Goal: Transaction & Acquisition: Purchase product/service

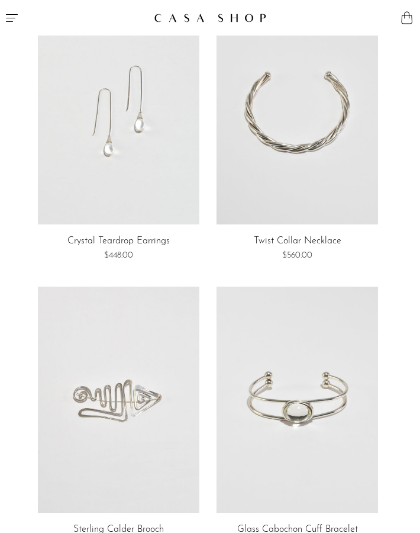
scroll to position [66, 0]
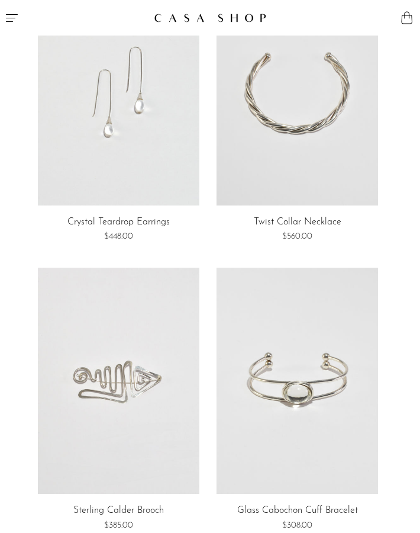
click at [93, 170] on link at bounding box center [119, 92] width 162 height 226
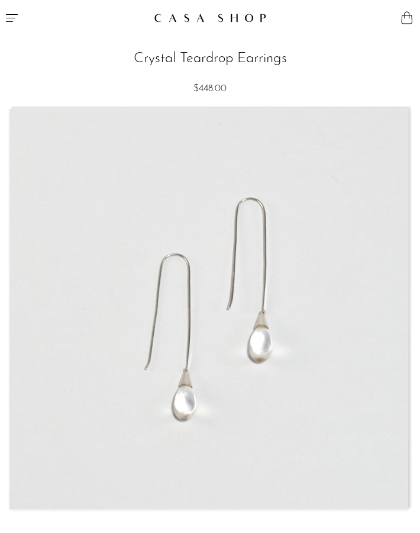
scroll to position [294, 0]
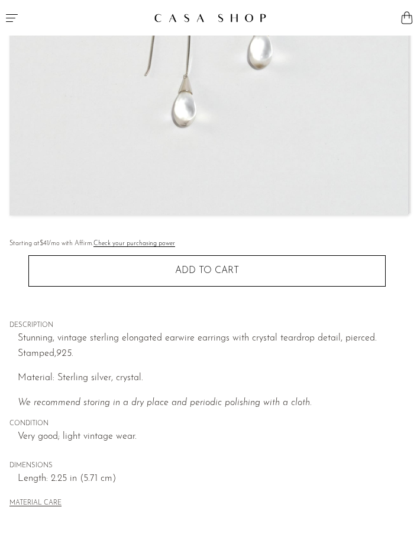
click at [217, 144] on img at bounding box center [209, 15] width 398 height 399
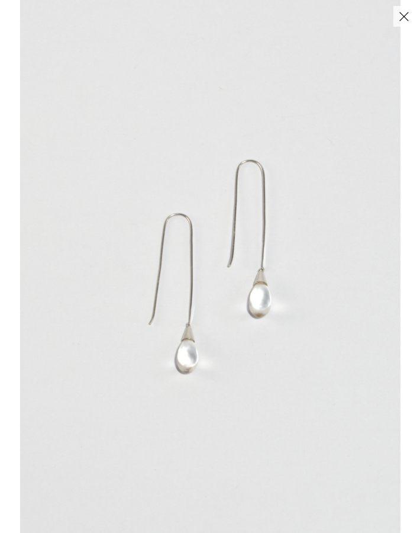
drag, startPoint x: 411, startPoint y: 403, endPoint x: 199, endPoint y: 396, distance: 212.1
click at [227, 397] on div at bounding box center [230, 266] width 420 height 533
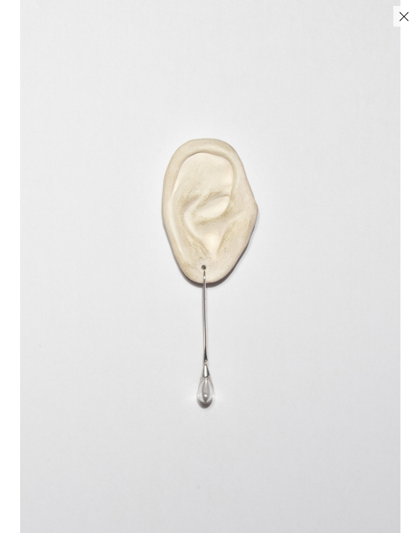
click at [403, 11] on button "Close" at bounding box center [404, 16] width 21 height 21
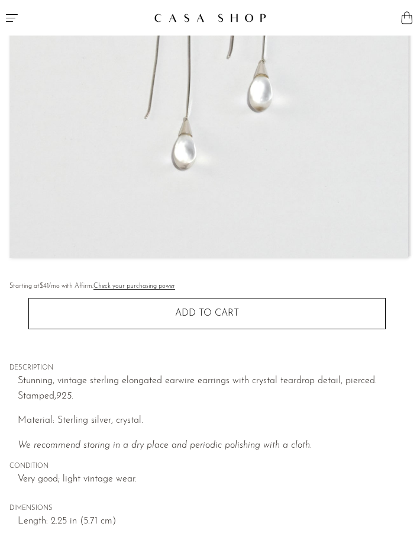
scroll to position [269, 0]
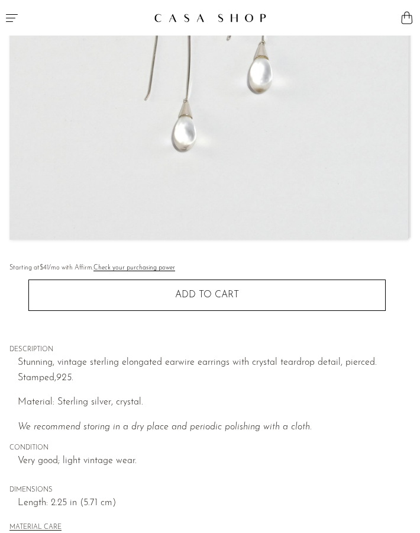
click at [20, 23] on button "Menu" at bounding box center [105, 18] width 210 height 36
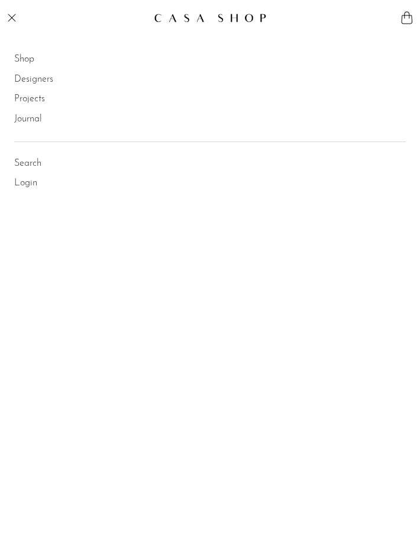
click at [28, 63] on link "Shop" at bounding box center [24, 59] width 20 height 15
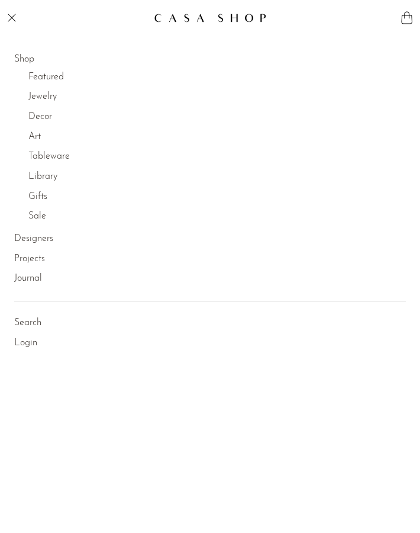
click at [46, 97] on link "Jewelry" at bounding box center [42, 96] width 28 height 15
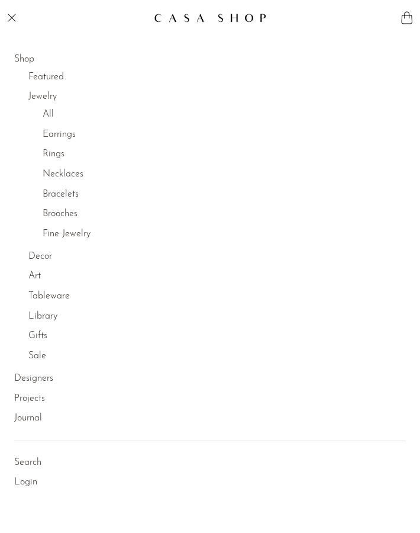
click at [59, 133] on link "Earrings" at bounding box center [59, 134] width 33 height 15
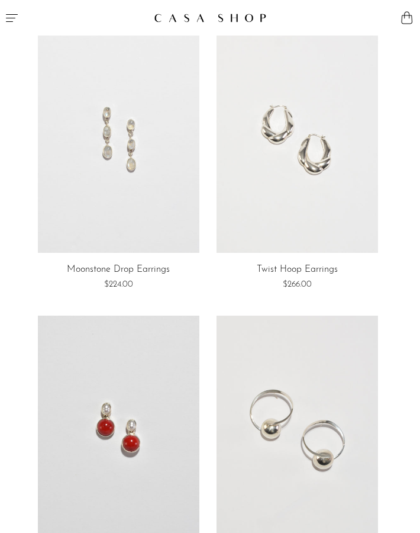
scroll to position [2042, 0]
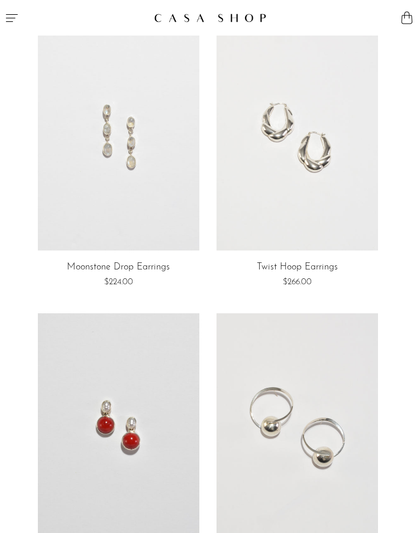
click at [133, 157] on link at bounding box center [119, 137] width 162 height 226
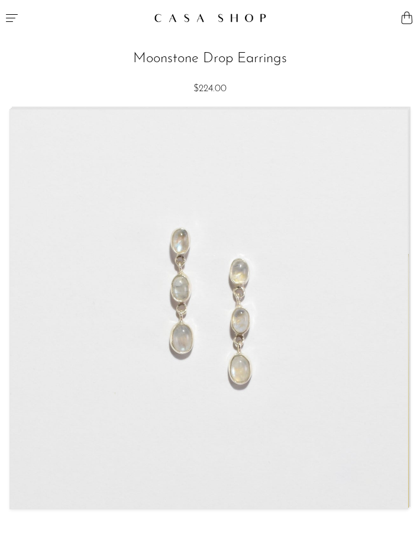
click at [245, 317] on img at bounding box center [209, 309] width 398 height 399
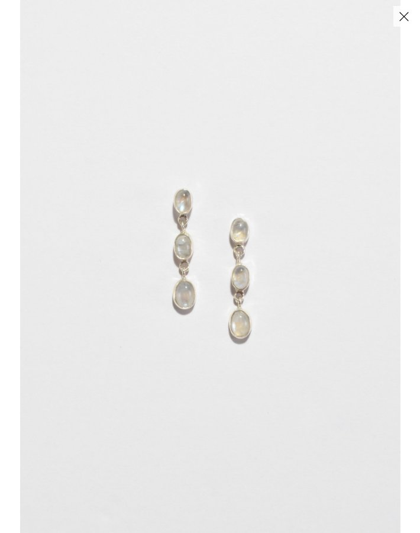
drag, startPoint x: 249, startPoint y: 309, endPoint x: 42, endPoint y: 297, distance: 207.6
click at [79, 295] on img at bounding box center [210, 266] width 381 height 533
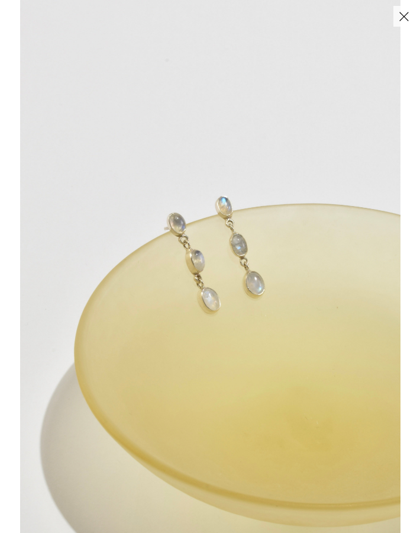
drag, startPoint x: 276, startPoint y: 334, endPoint x: 183, endPoint y: 332, distance: 93.0
click at [183, 332] on img at bounding box center [210, 266] width 381 height 533
